Goal: Navigation & Orientation: Find specific page/section

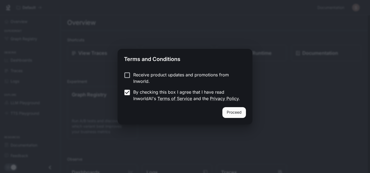
click at [236, 111] on button "Proceed" at bounding box center [234, 112] width 24 height 11
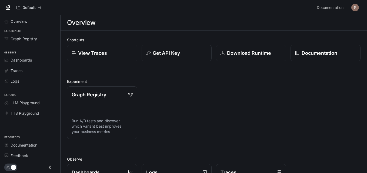
click at [316, 123] on div "Graph Registry Run A/B tests and discover which variant best improves your busi…" at bounding box center [212, 110] width 298 height 57
click at [186, 106] on div "Graph Registry Run A/B tests and discover which variant best improves your busi…" at bounding box center [212, 110] width 298 height 57
click at [59, 65] on li "Dashboards" at bounding box center [30, 60] width 60 height 11
click at [210, 111] on div "Graph Registry Run A/B tests and discover which variant best improves your busi…" at bounding box center [212, 110] width 298 height 57
click at [351, 9] on button "button" at bounding box center [355, 7] width 11 height 11
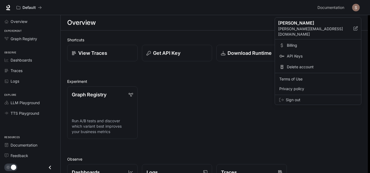
click at [259, 118] on div at bounding box center [185, 86] width 370 height 173
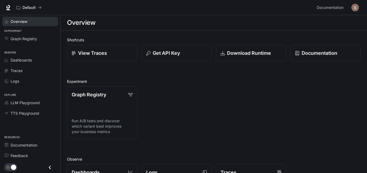
click at [42, 24] on div "Overview" at bounding box center [33, 22] width 45 height 6
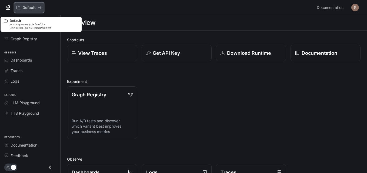
click at [31, 11] on button "Default" at bounding box center [29, 7] width 30 height 11
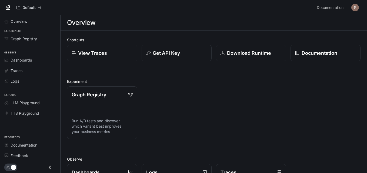
click at [353, 9] on img "button" at bounding box center [356, 8] width 8 height 8
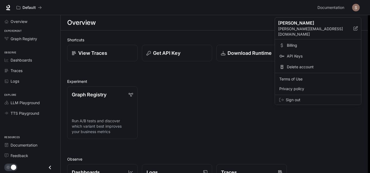
click at [284, 99] on div "Sign out" at bounding box center [318, 100] width 86 height 10
